Goal: Book appointment/travel/reservation

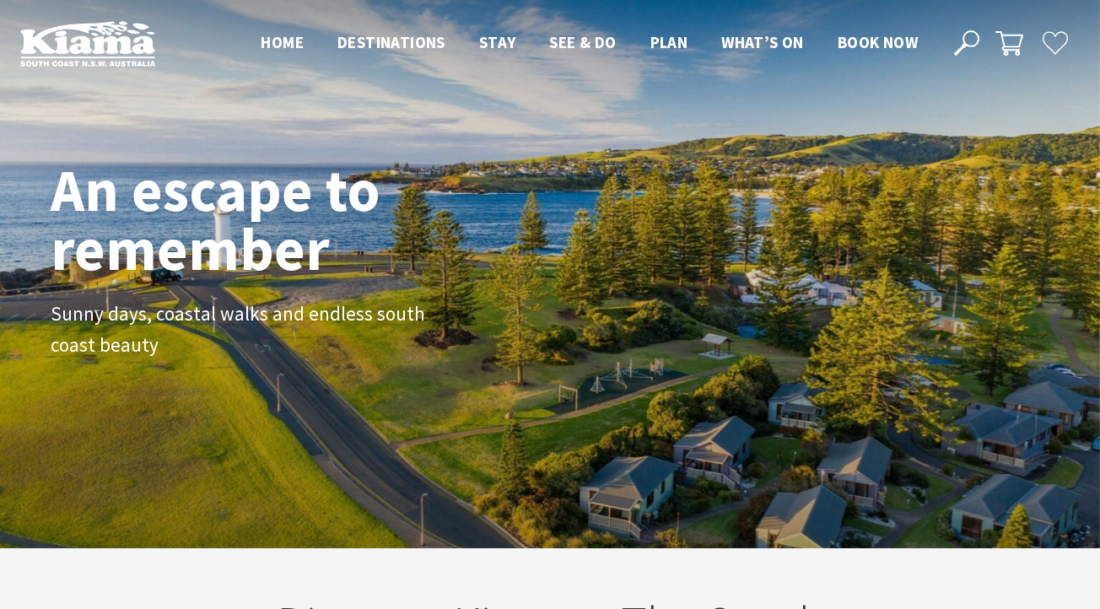
scroll to position [266, 1088]
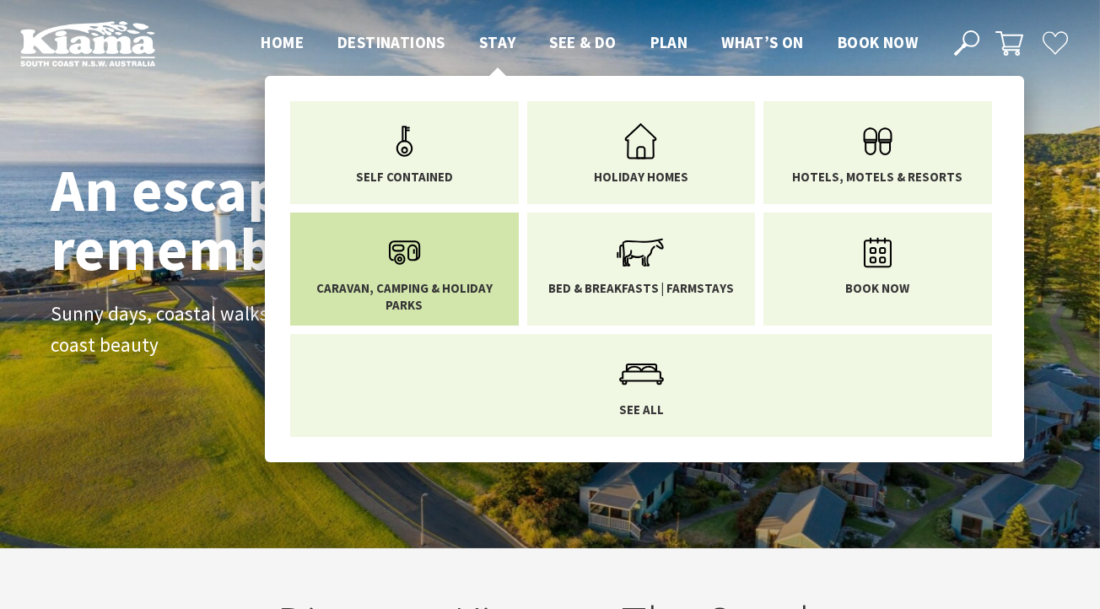
click at [453, 265] on link "Caravan, Camping & Holiday Parks" at bounding box center [404, 269] width 203 height 88
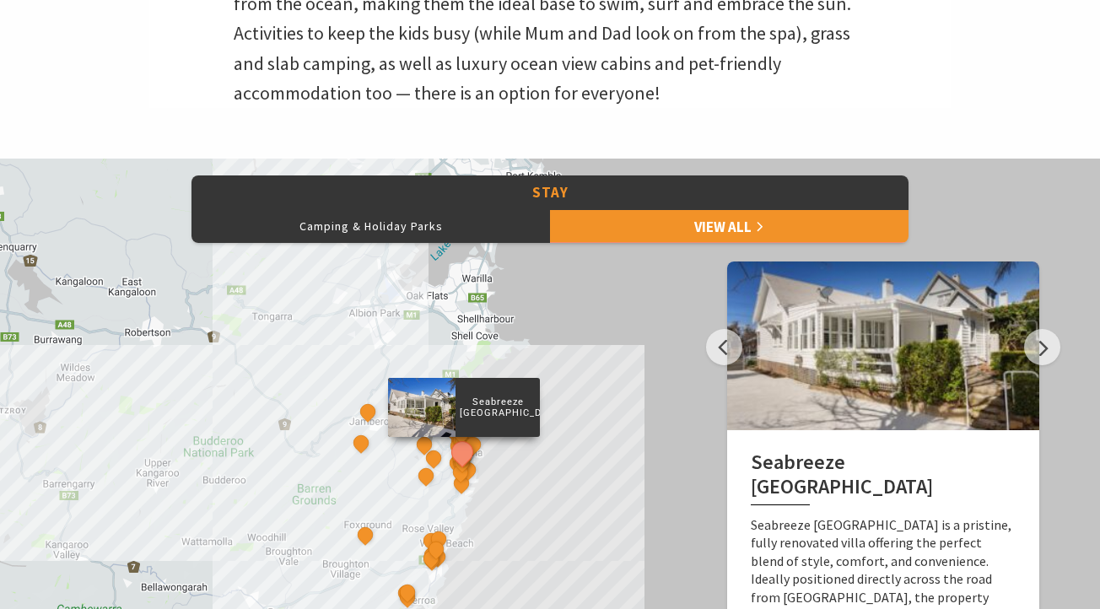
scroll to position [619, 0]
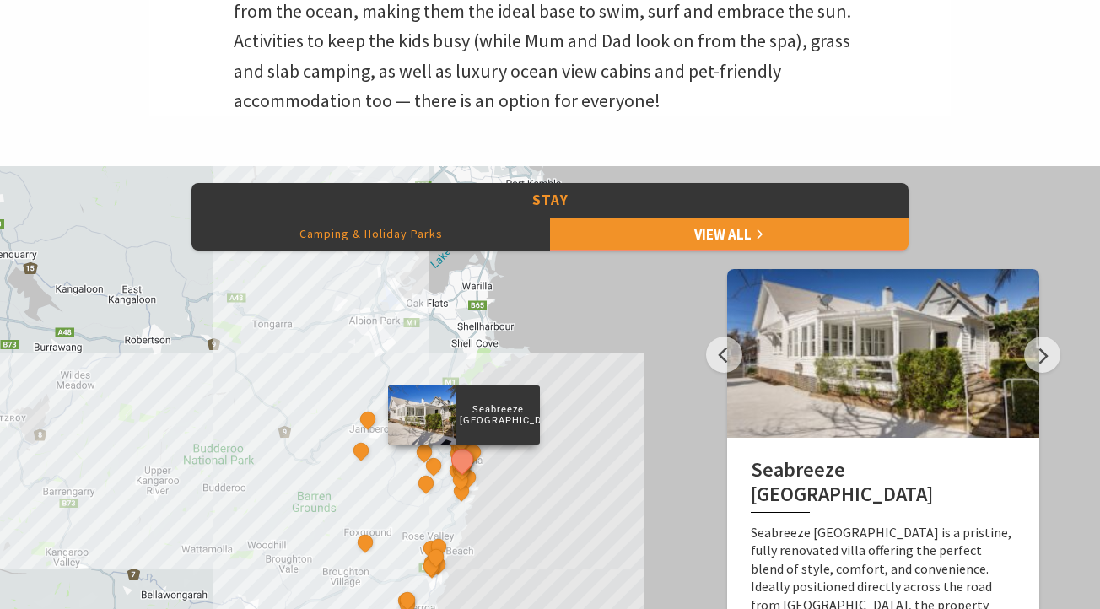
click at [412, 240] on button "Camping & Holiday Parks" at bounding box center [371, 234] width 359 height 34
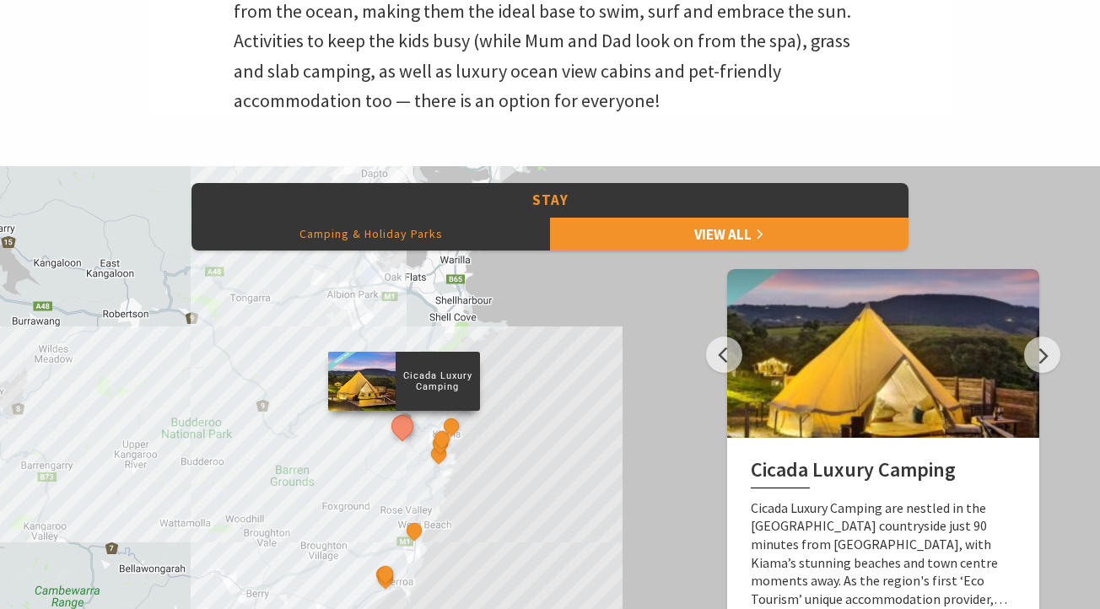
click at [423, 243] on button "Camping & Holiday Parks" at bounding box center [371, 234] width 359 height 34
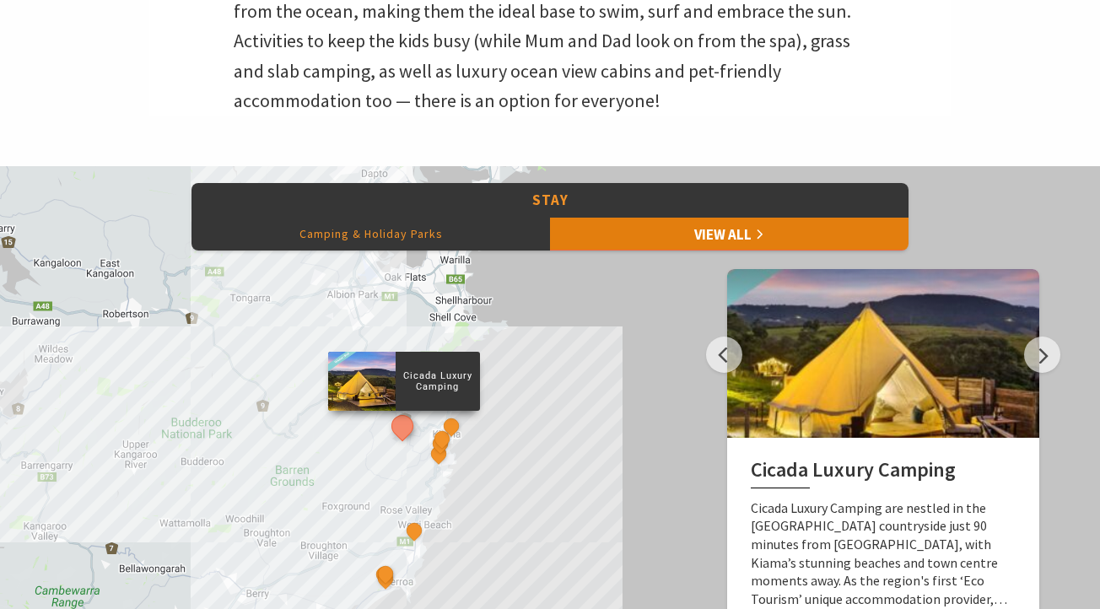
click at [711, 246] on link "View All" at bounding box center [729, 234] width 359 height 34
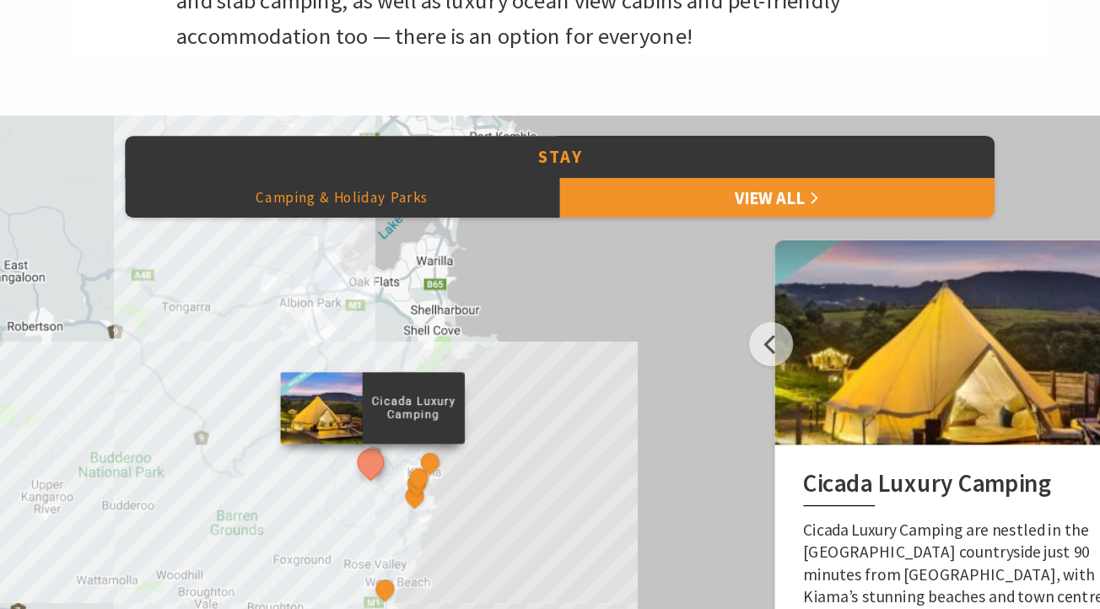
drag, startPoint x: 498, startPoint y: 378, endPoint x: 481, endPoint y: 462, distance: 85.2
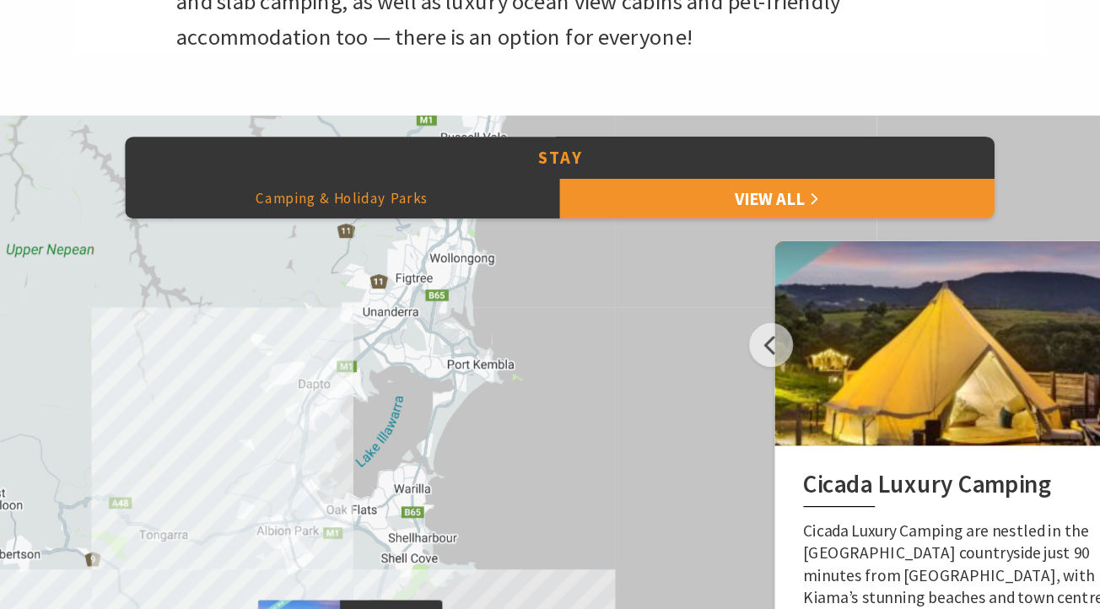
drag, startPoint x: 496, startPoint y: 380, endPoint x: 483, endPoint y: 554, distance: 174.4
click at [483, 553] on div "Cicada Luxury Camping Surf Camp BIG4 Easts Beach Holiday Park Kendalls Beach Ho…" at bounding box center [550, 470] width 1100 height 608
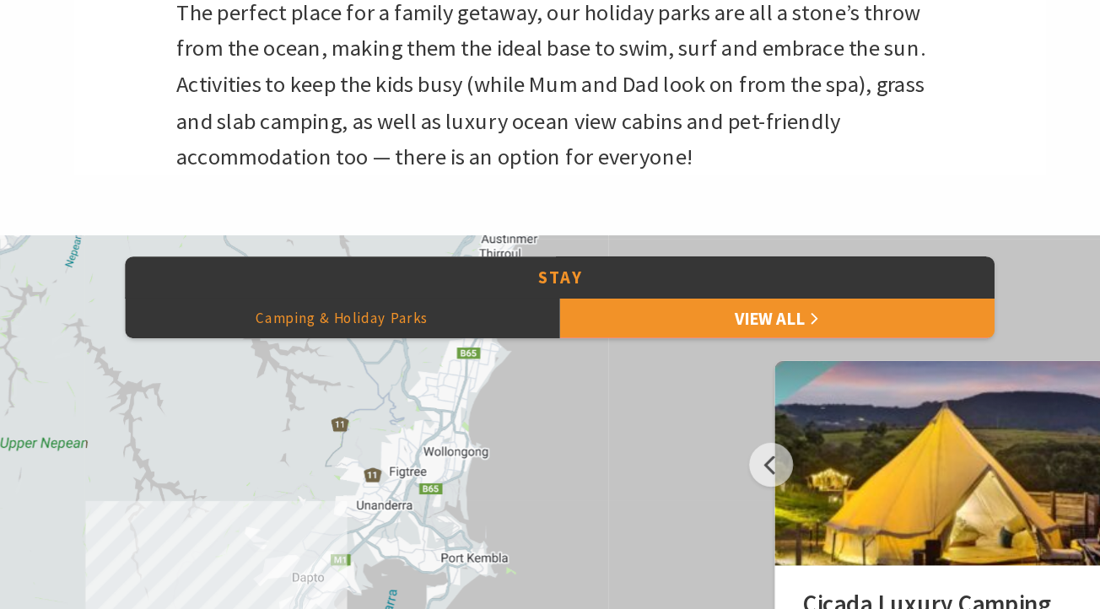
scroll to position [572, 0]
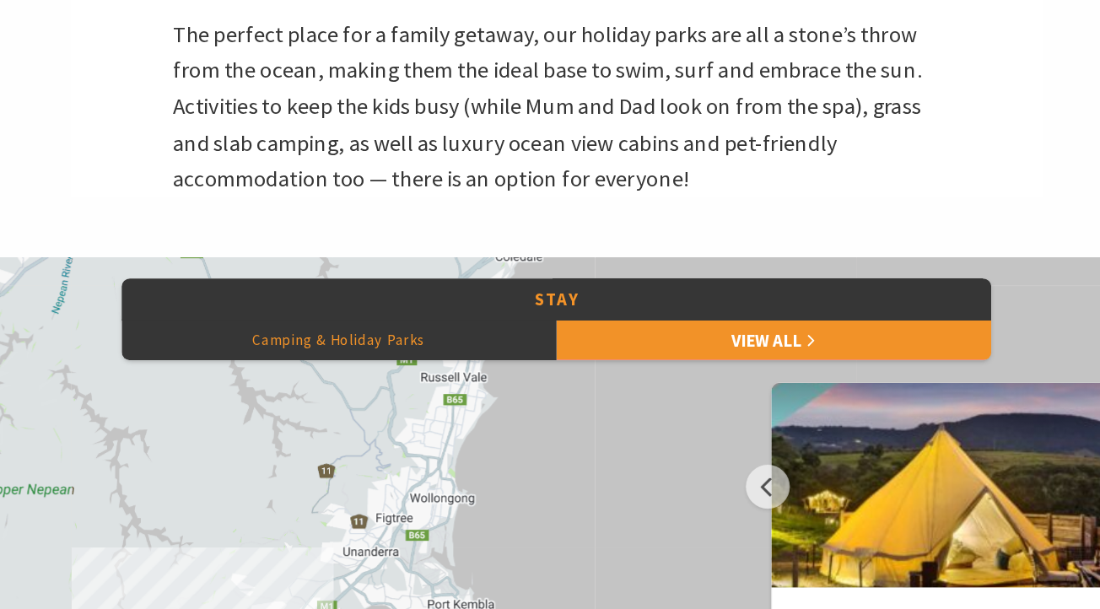
drag, startPoint x: 534, startPoint y: 354, endPoint x: 507, endPoint y: 407, distance: 59.6
click at [507, 407] on div "Cicada Luxury Camping Surf Camp BIG4 Easts Beach Holiday Park Kendalls Beach Ho…" at bounding box center [550, 517] width 1100 height 608
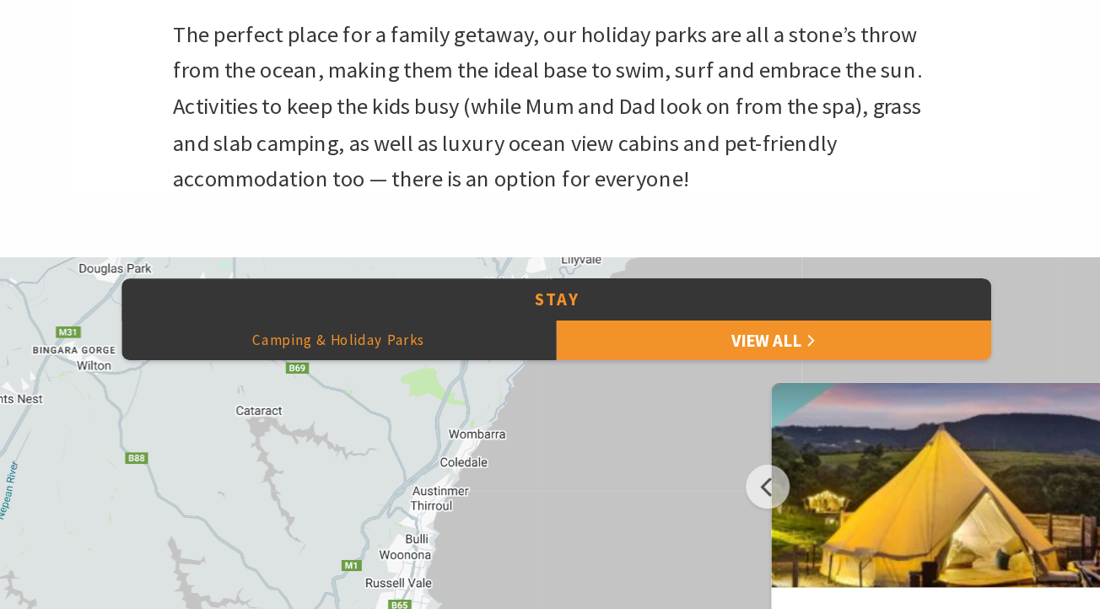
drag, startPoint x: 535, startPoint y: 351, endPoint x: 507, endPoint y: 489, distance: 141.2
click at [508, 489] on div "Cicada Luxury Camping Surf Camp BIG4 Easts Beach Holiday Park Kendalls Beach Ho…" at bounding box center [550, 517] width 1100 height 608
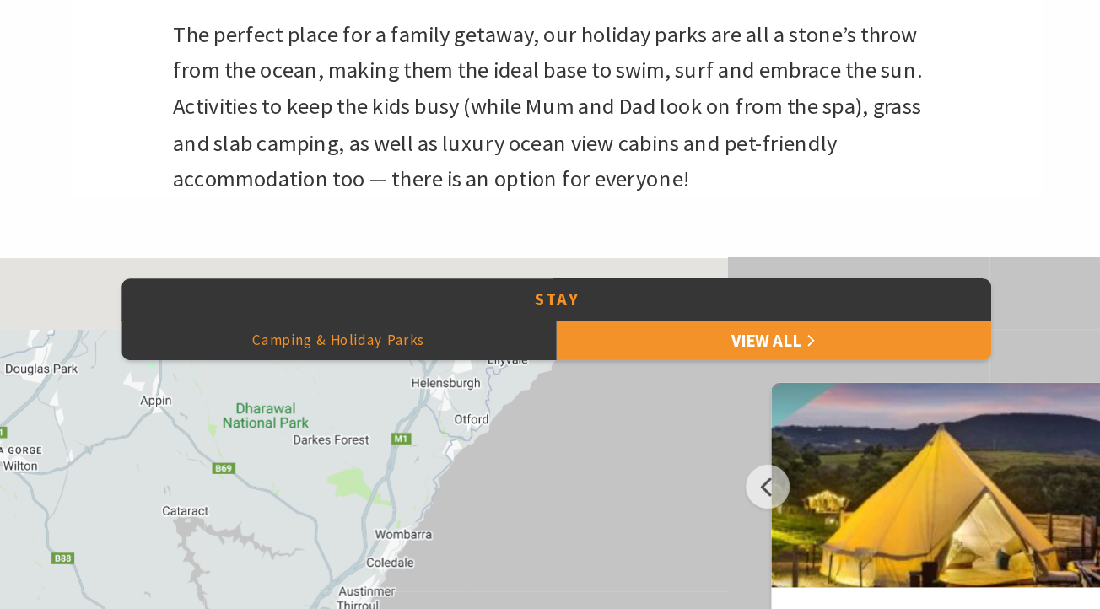
drag, startPoint x: 554, startPoint y: 415, endPoint x: 493, endPoint y: 500, distance: 104.7
click at [494, 500] on div "Cicada Luxury Camping Surf Camp BIG4 Easts Beach Holiday Park Kendalls Beach Ho…" at bounding box center [550, 517] width 1100 height 608
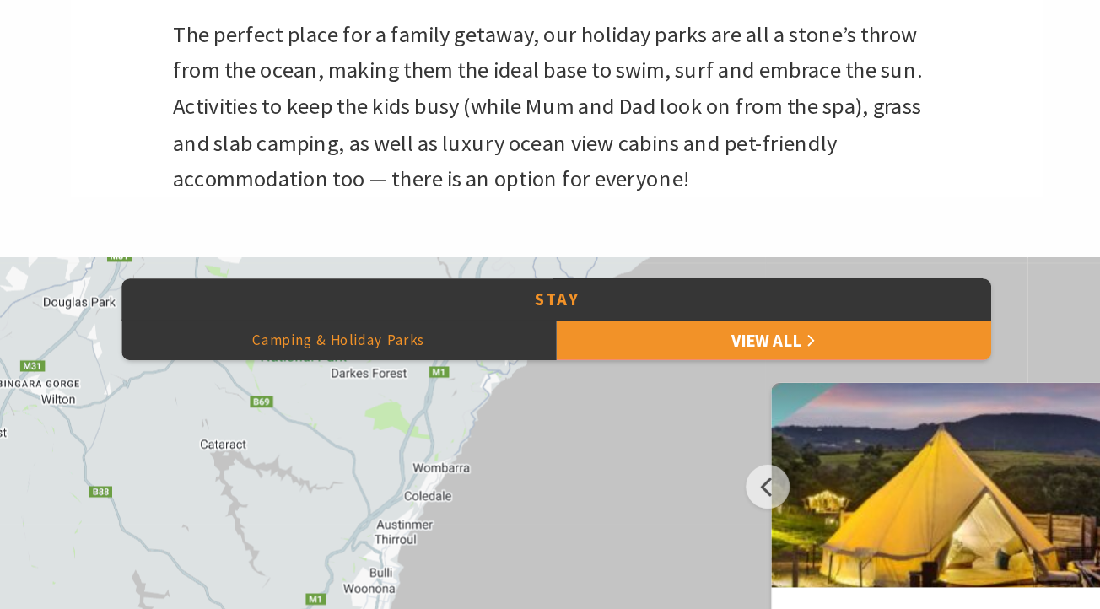
drag, startPoint x: 534, startPoint y: 430, endPoint x: 565, endPoint y: 382, distance: 56.9
click at [565, 382] on div "Cicada Luxury Camping Surf Camp BIG4 Easts Beach Holiday Park Kendalls Beach Ho…" at bounding box center [550, 517] width 1100 height 608
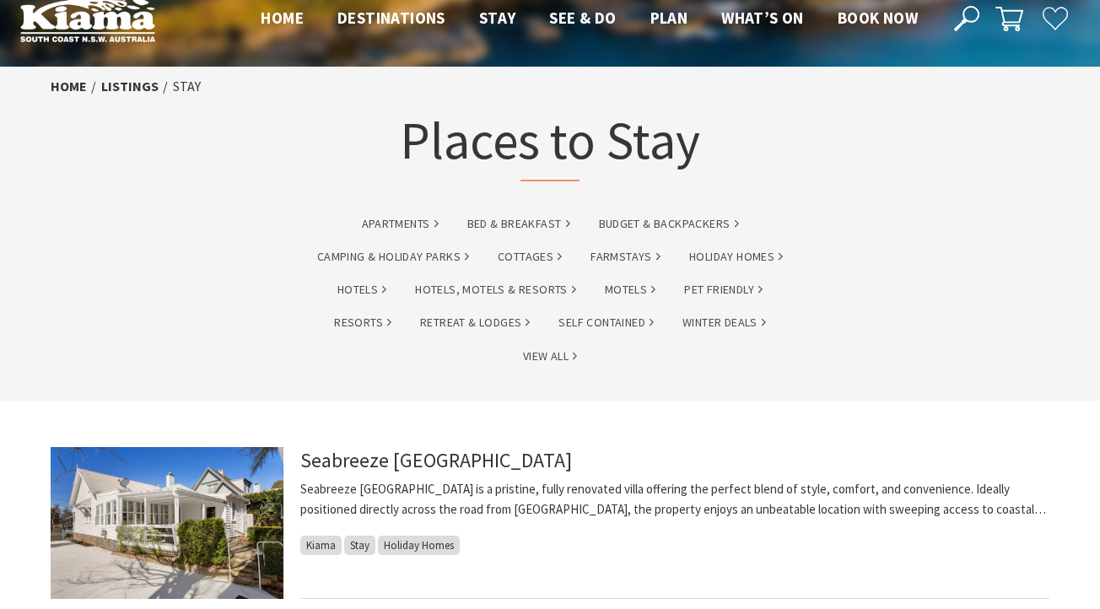
scroll to position [8, 0]
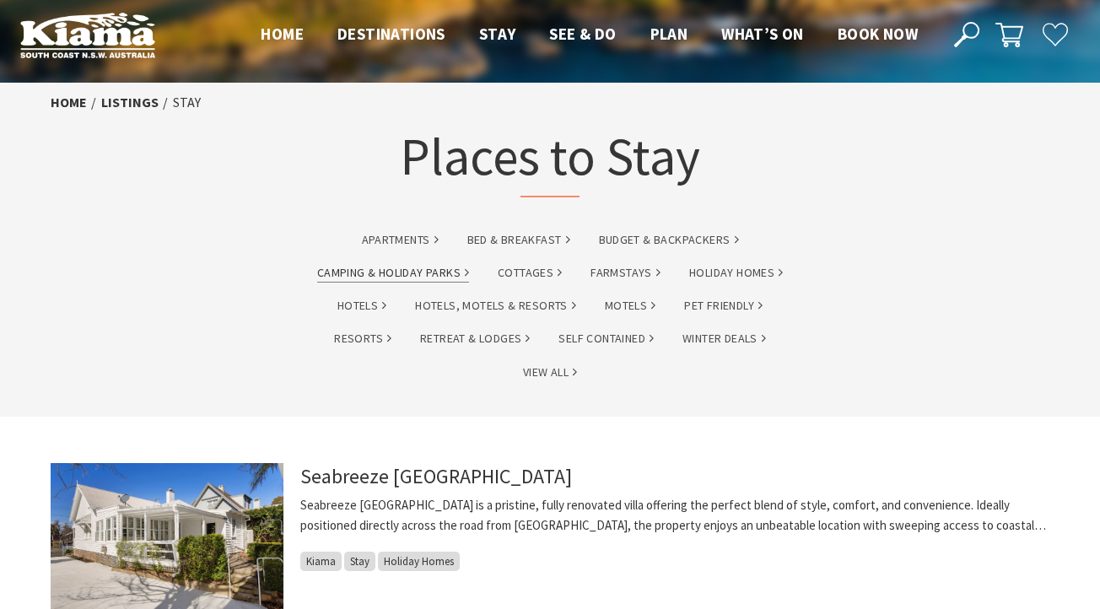
click at [401, 278] on link "Camping & Holiday Parks" at bounding box center [393, 272] width 152 height 19
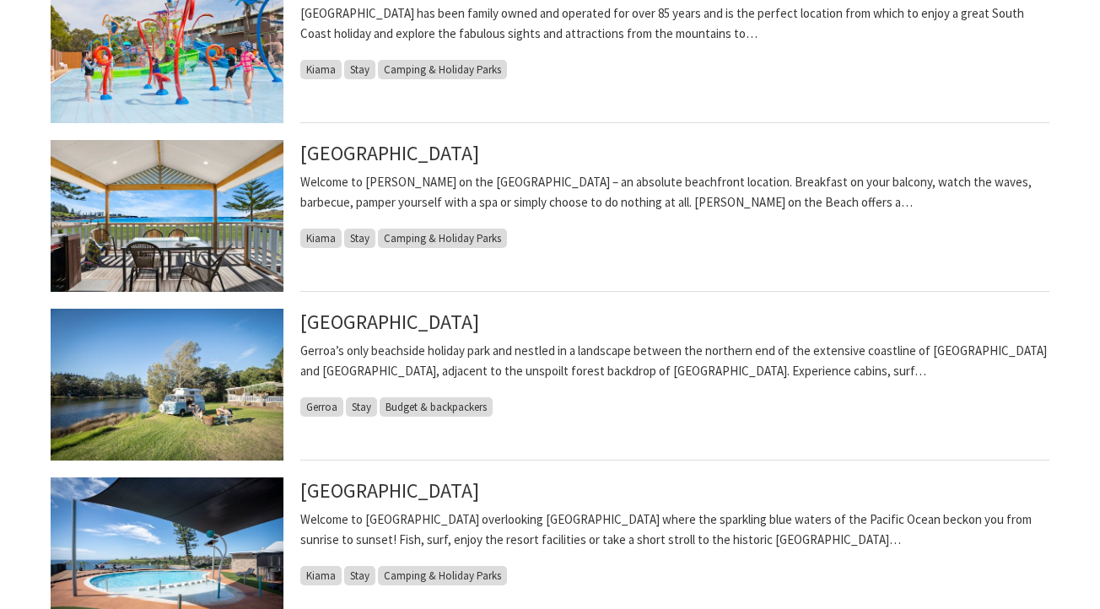
scroll to position [888, 0]
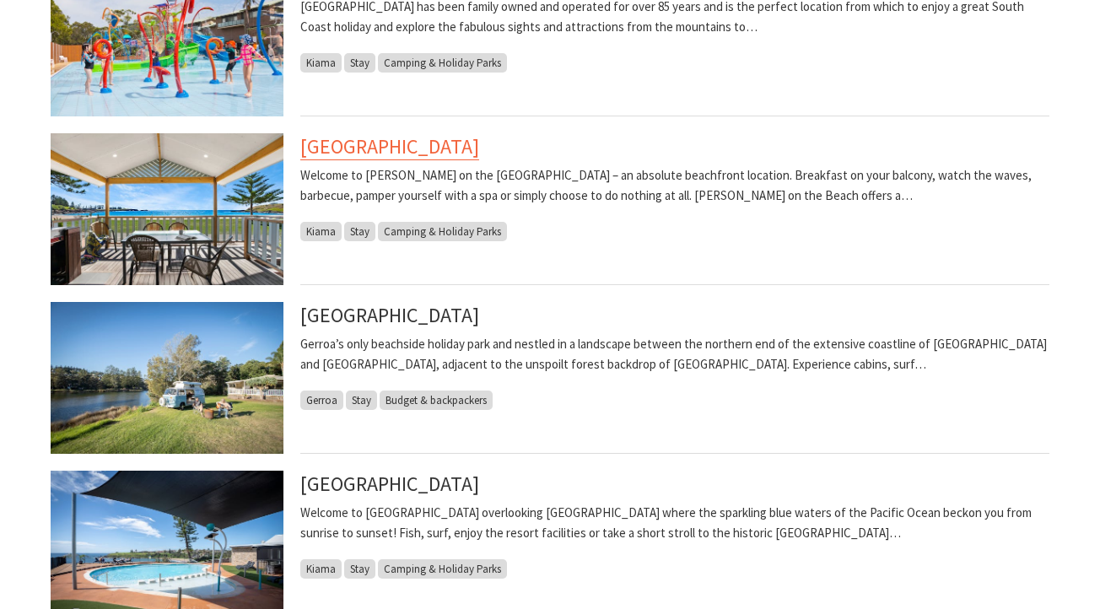
click at [385, 149] on link "[GEOGRAPHIC_DATA]" at bounding box center [389, 146] width 179 height 27
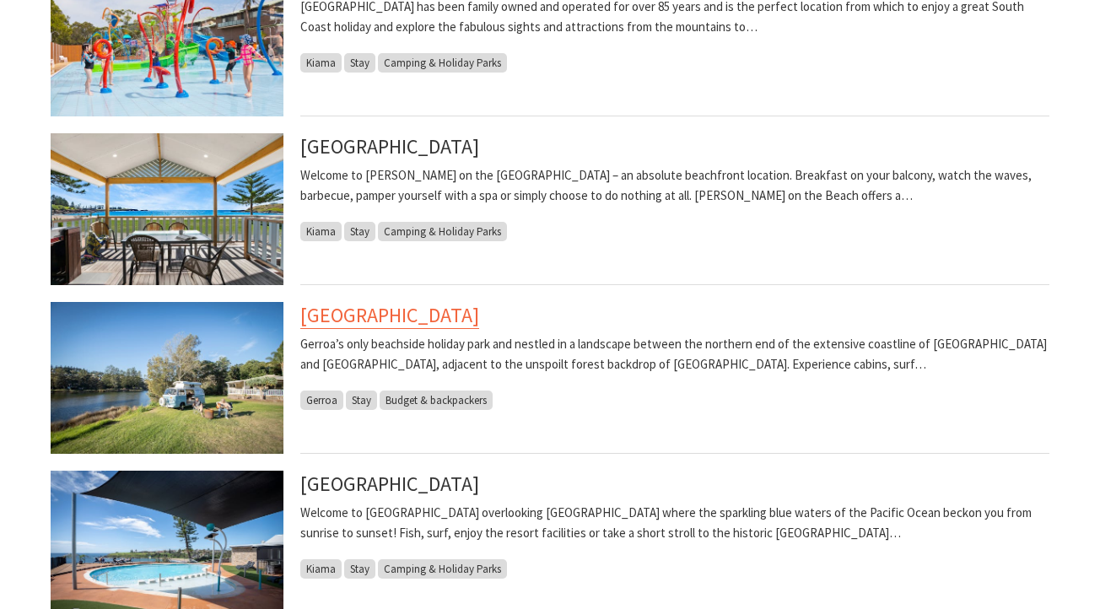
click at [436, 320] on link "[GEOGRAPHIC_DATA]" at bounding box center [389, 315] width 179 height 27
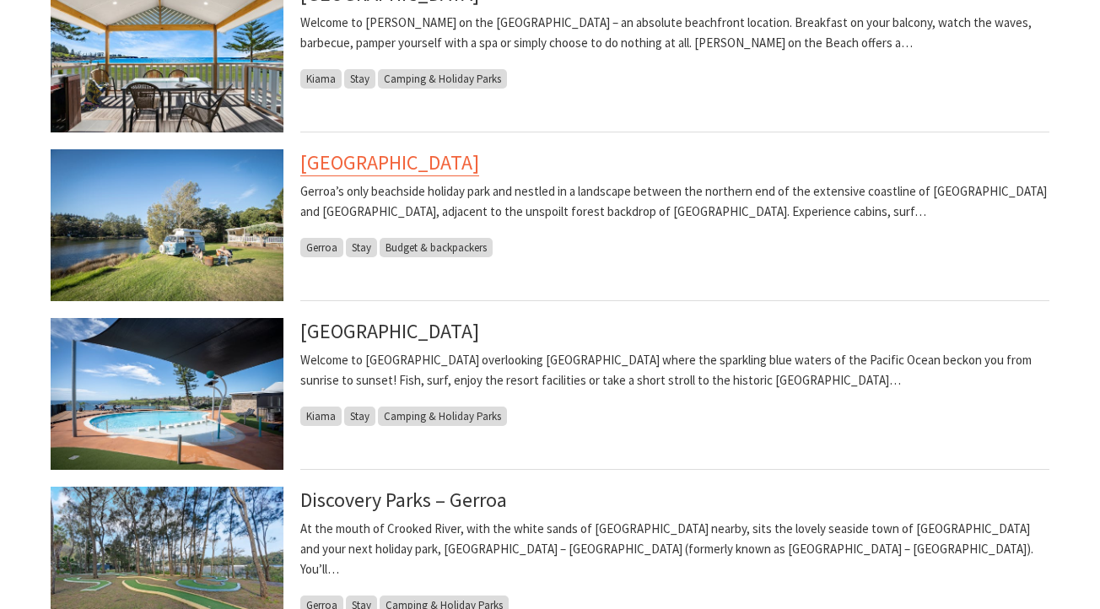
scroll to position [1057, 0]
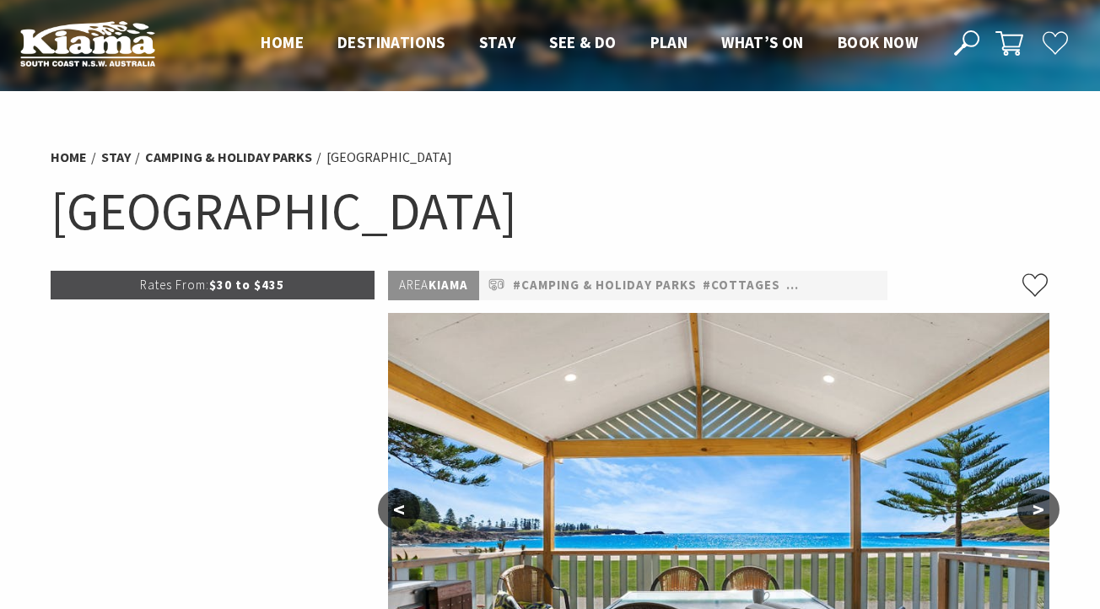
select select "3"
select select "2"
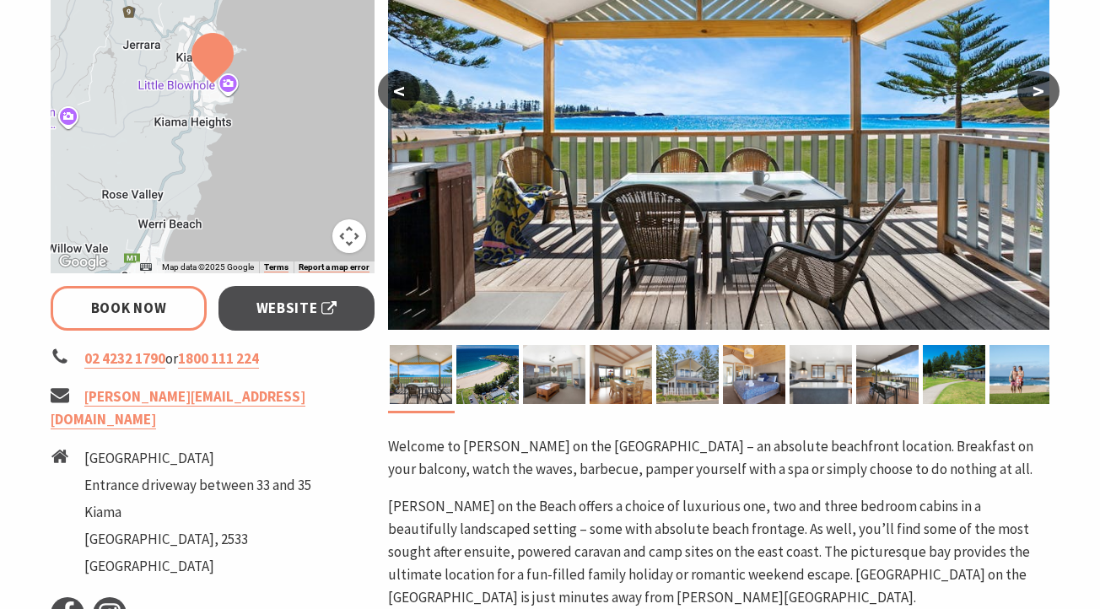
scroll to position [419, 0]
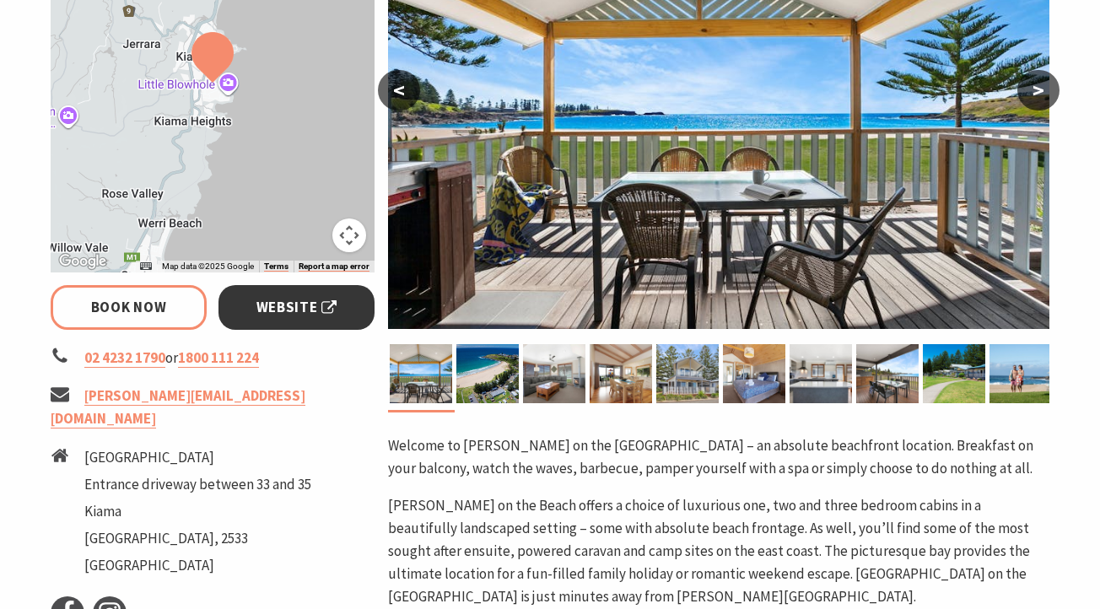
click at [294, 312] on span "Website" at bounding box center [297, 307] width 81 height 23
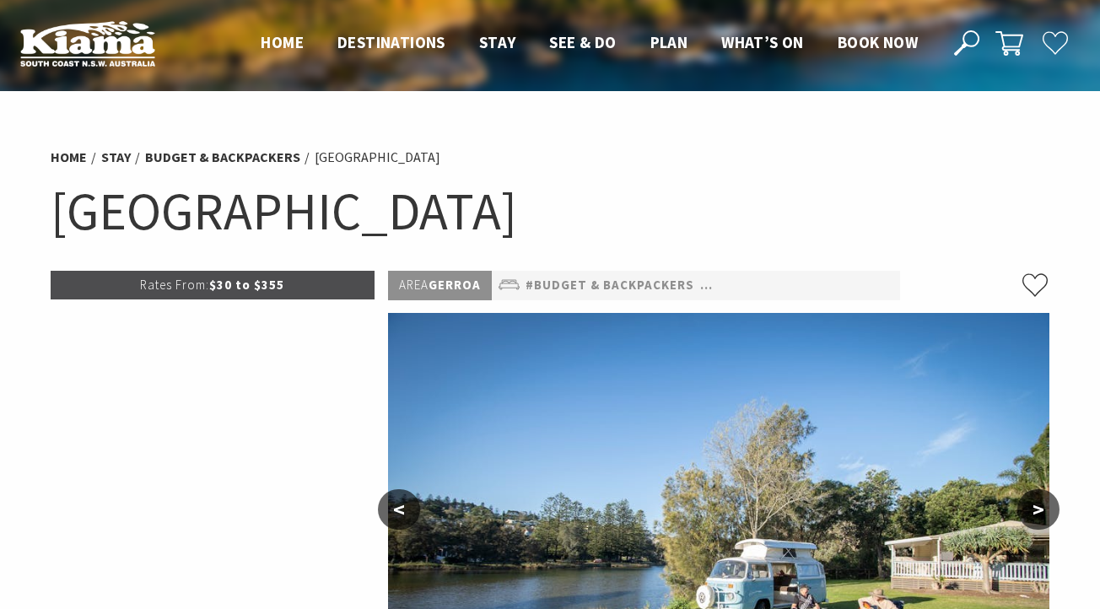
select select "3"
select select "2"
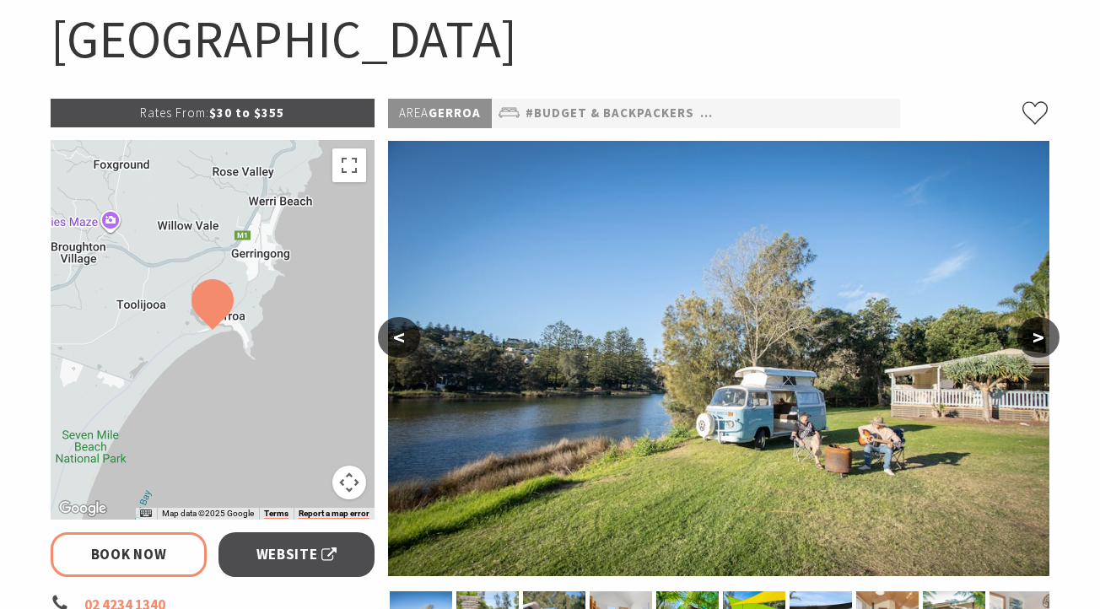
scroll to position [269, 0]
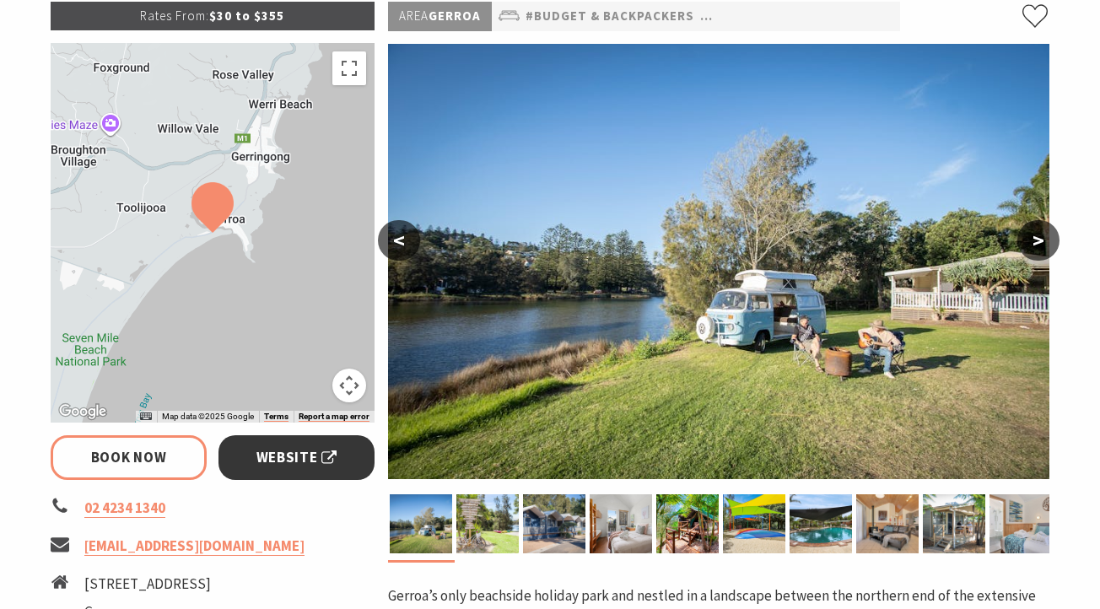
click at [295, 468] on span "Website" at bounding box center [297, 457] width 81 height 23
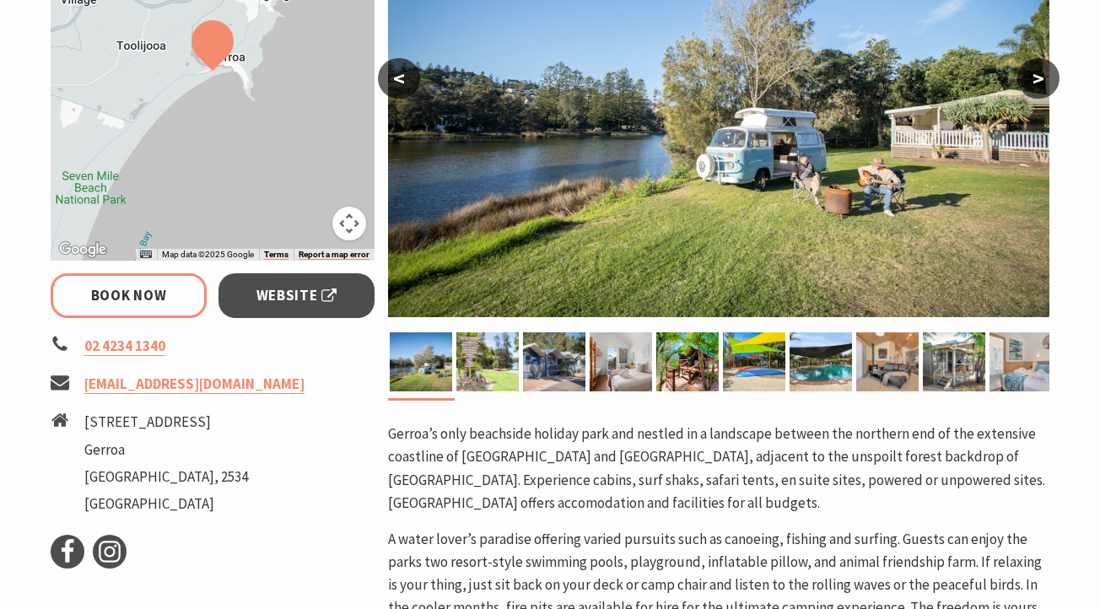
scroll to position [428, 0]
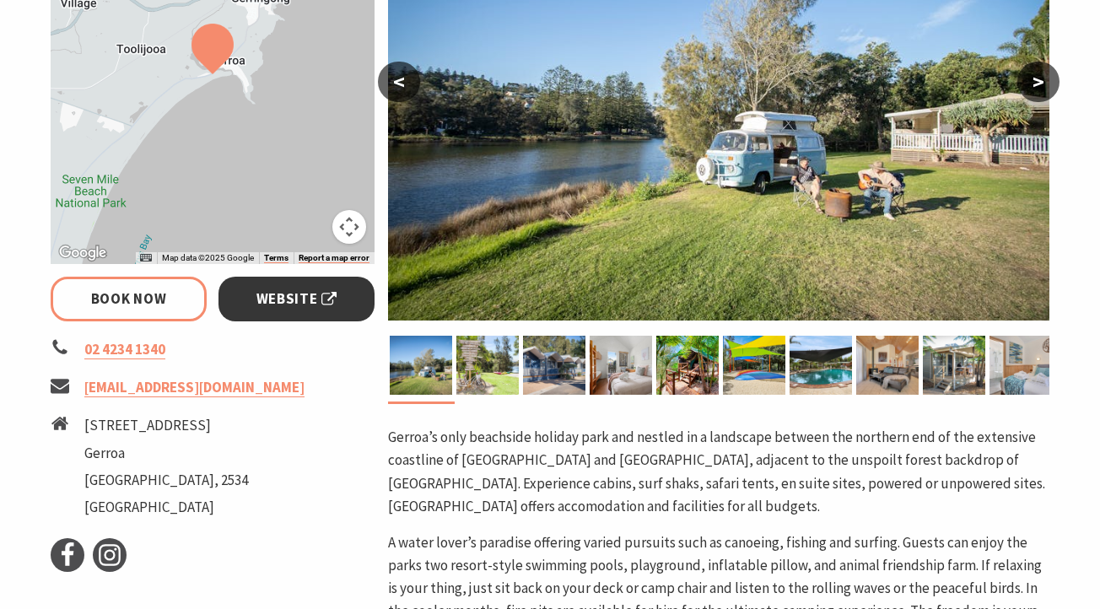
click at [305, 297] on span "Website" at bounding box center [297, 299] width 81 height 23
select select "3"
